Goal: Task Accomplishment & Management: Manage account settings

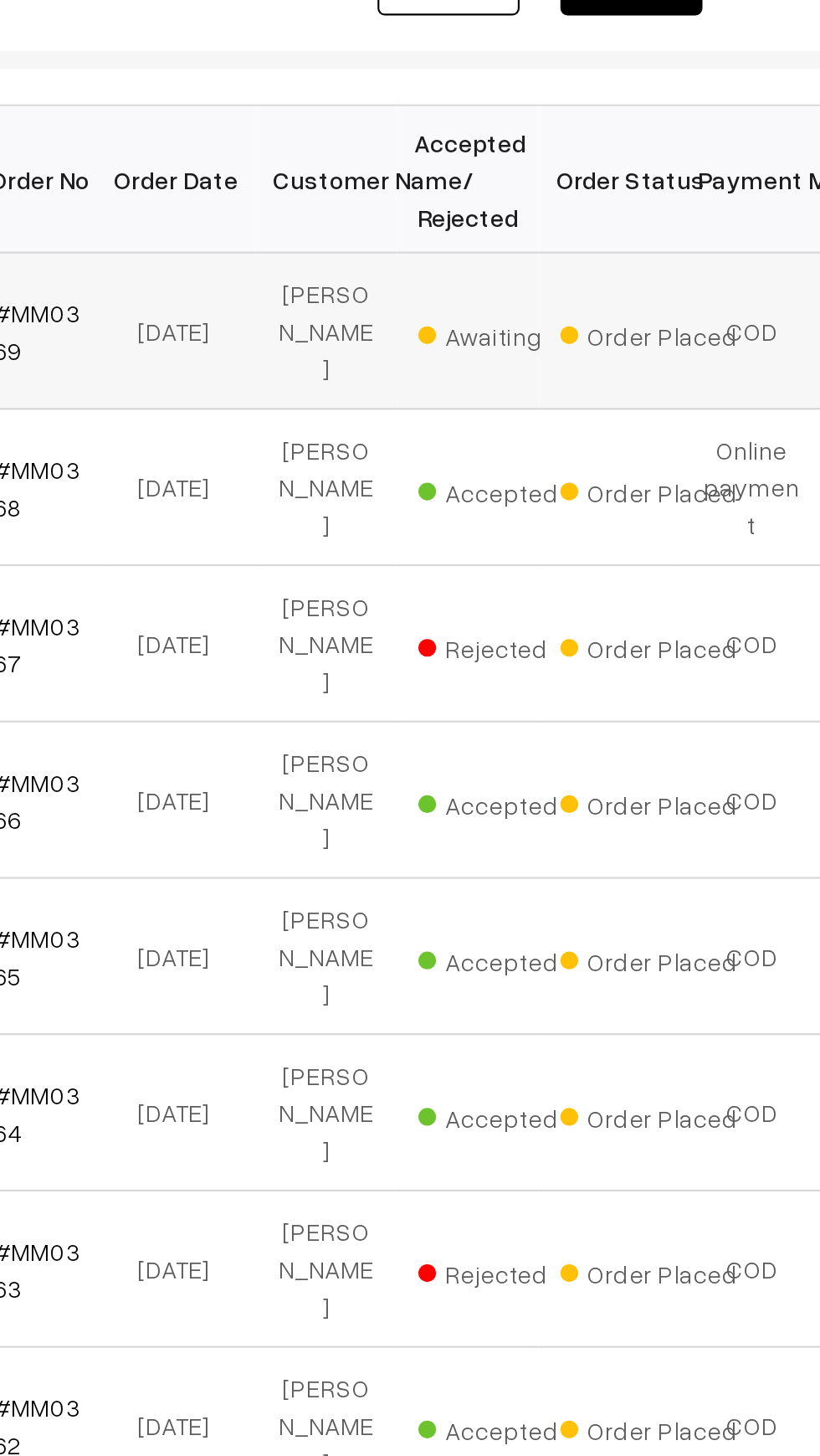
click at [412, 450] on td "[PERSON_NAME]" at bounding box center [418, 454] width 67 height 74
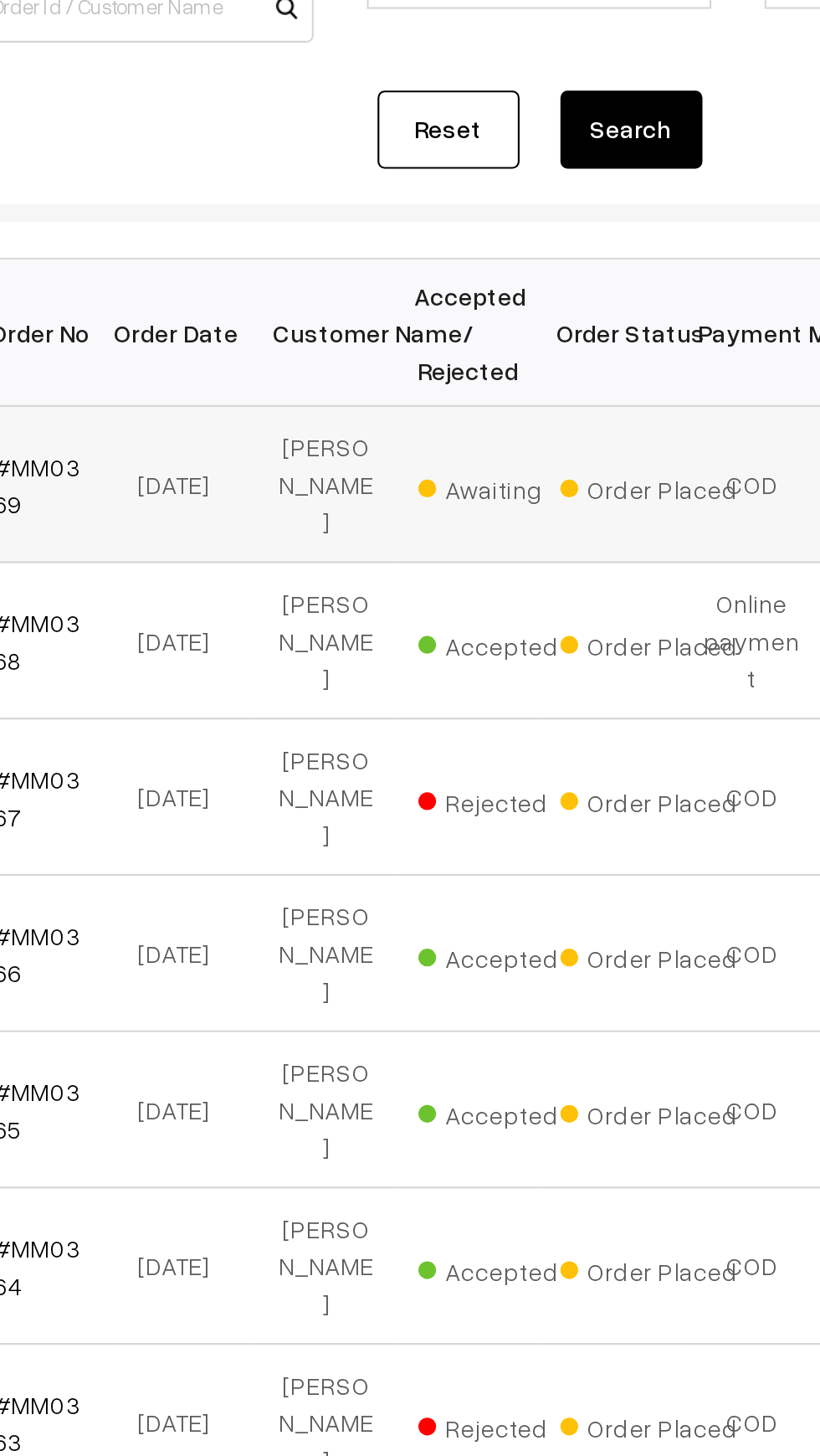
click at [428, 448] on td "[PERSON_NAME]" at bounding box center [418, 454] width 67 height 74
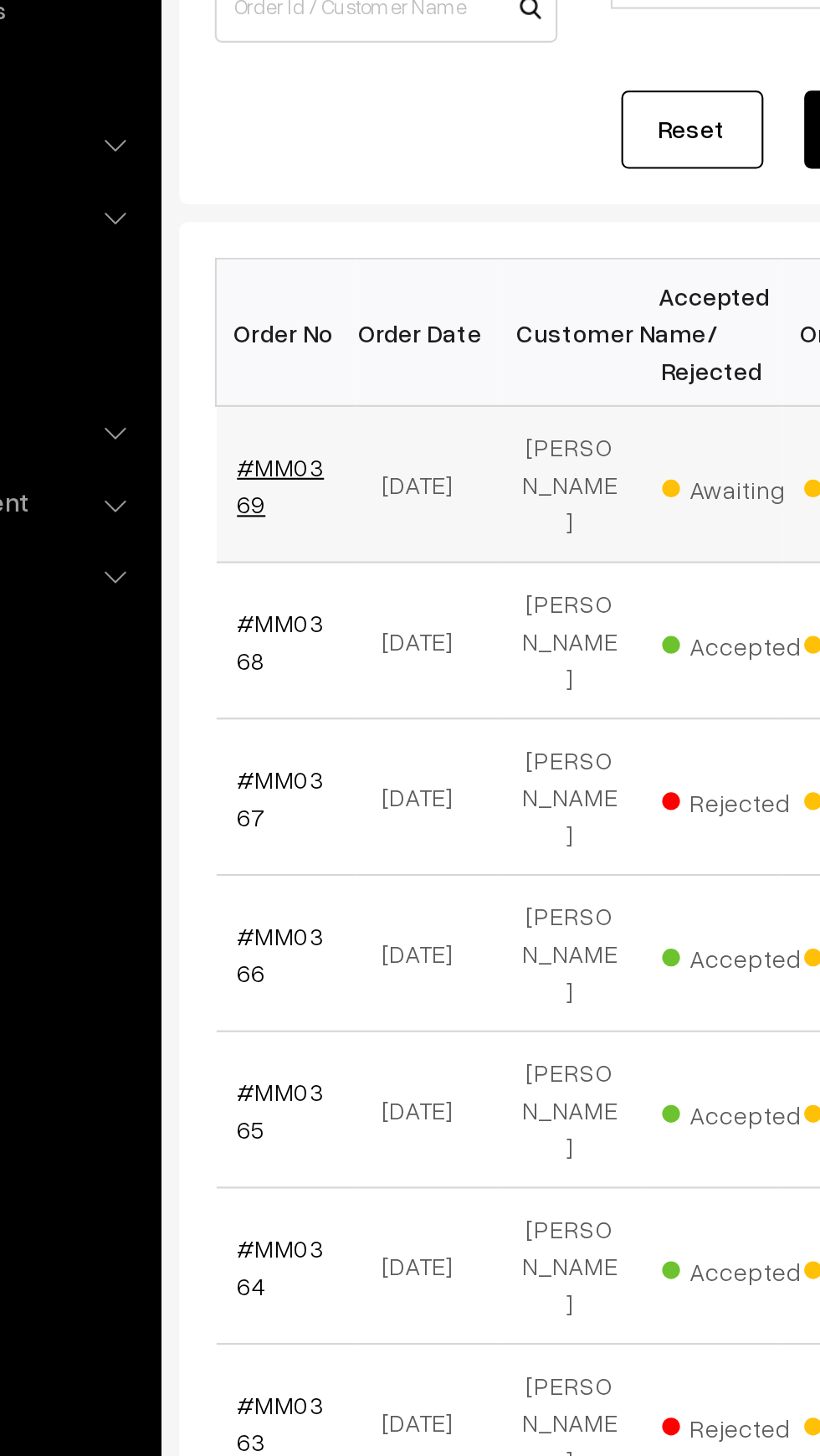
click at [269, 438] on link "#MM0369" at bounding box center [282, 454] width 41 height 32
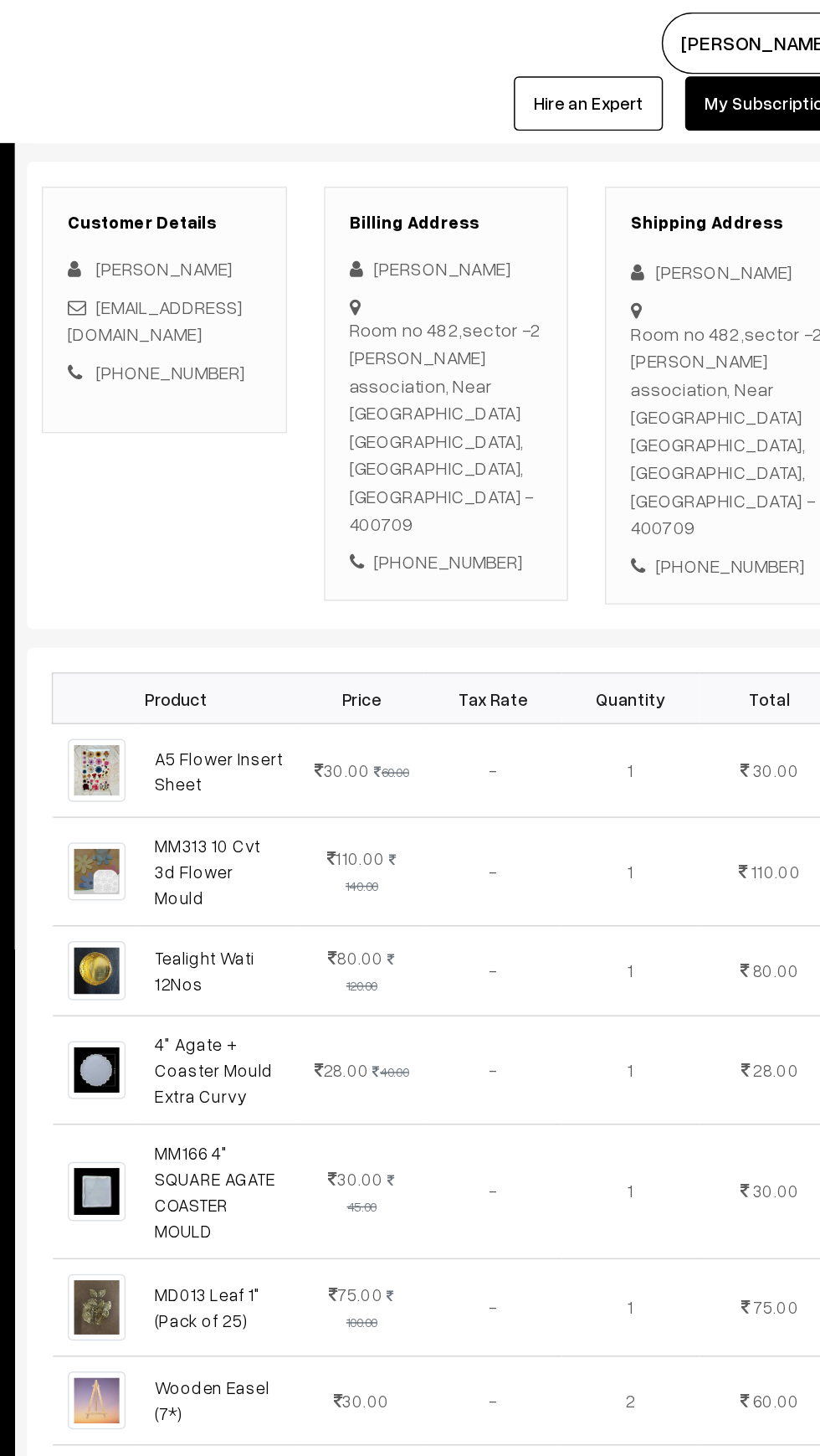
scroll to position [200, 0]
